Goal: Download file/media

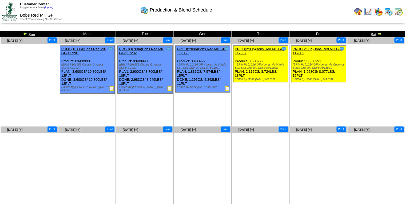
click at [367, 11] on img at bounding box center [368, 11] width 9 height 9
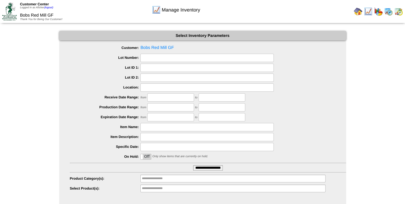
click at [220, 169] on input "**********" at bounding box center [208, 167] width 30 height 5
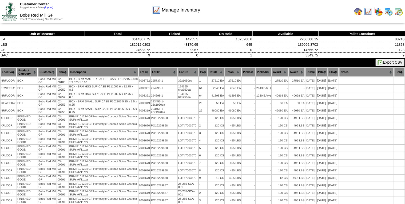
click at [381, 59] on button "Export CSV" at bounding box center [389, 62] width 29 height 7
click at [361, 12] on img at bounding box center [358, 11] width 9 height 9
